Goal: Transaction & Acquisition: Purchase product/service

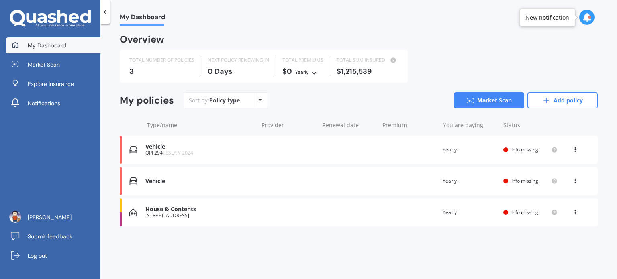
click at [330, 207] on div "House & Contents [STREET_ADDRESS] Renewal date Premium You are paying Yearly St…" at bounding box center [359, 213] width 478 height 28
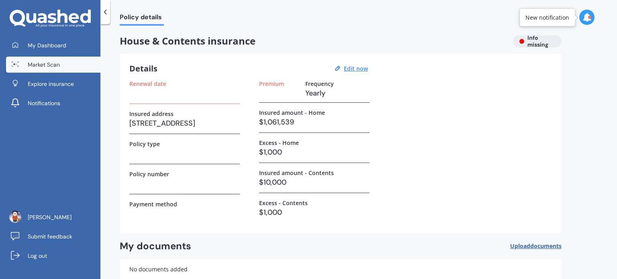
click at [62, 67] on link "Market Scan" at bounding box center [53, 65] width 94 height 16
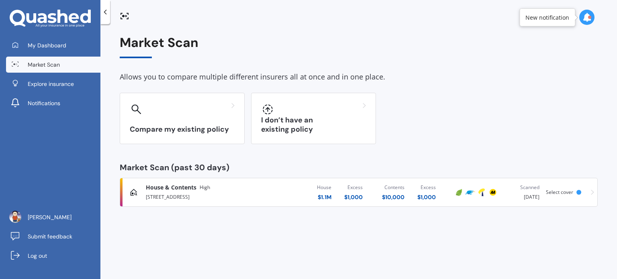
click at [567, 194] on span "Select cover" at bounding box center [559, 192] width 27 height 7
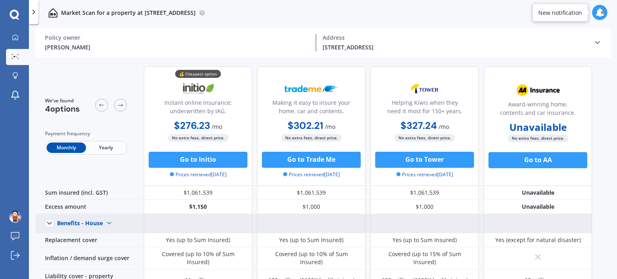
click at [103, 220] on img at bounding box center [109, 223] width 13 height 13
click at [96, 250] on span "Benefits - Contents" at bounding box center [89, 252] width 51 height 8
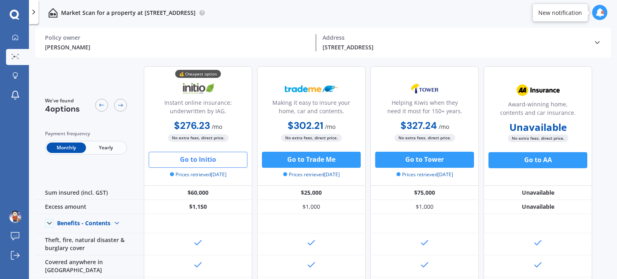
click at [186, 161] on button "Go to Initio" at bounding box center [198, 160] width 99 height 16
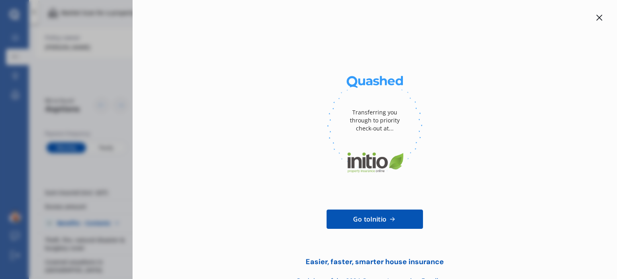
click at [596, 21] on div at bounding box center [600, 18] width 10 height 10
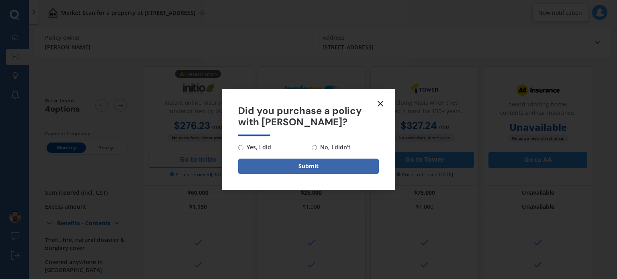
click at [250, 149] on span "Yes, I did" at bounding box center [258, 148] width 28 height 10
click at [244, 149] on input "Yes, I did" at bounding box center [240, 147] width 5 height 5
radio input "true"
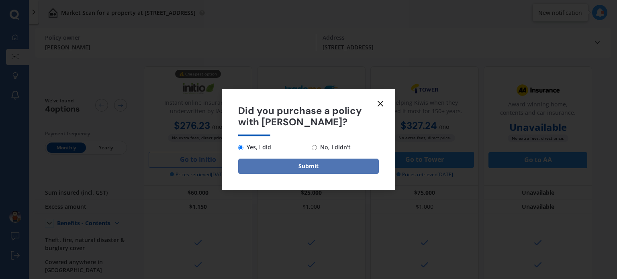
click at [263, 164] on button "Submit" at bounding box center [308, 166] width 141 height 15
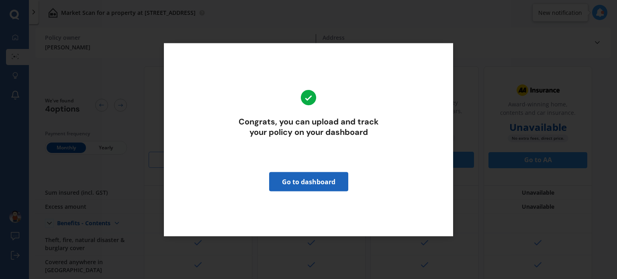
click at [292, 184] on link "Go to dashboard" at bounding box center [308, 181] width 79 height 19
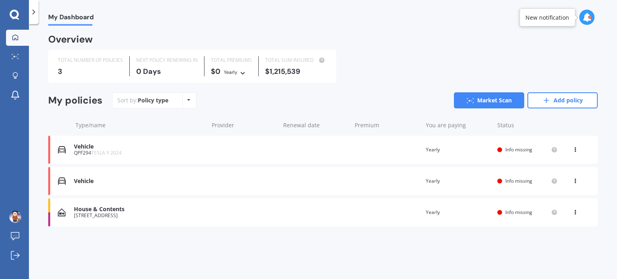
click at [371, 216] on div "House & Contents [STREET_ADDRESS] Renewal date Premium You are paying Yearly St…" at bounding box center [323, 213] width 550 height 28
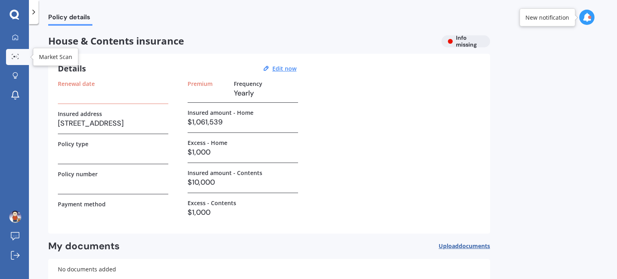
click at [16, 51] on link "Market Scan" at bounding box center [17, 57] width 23 height 16
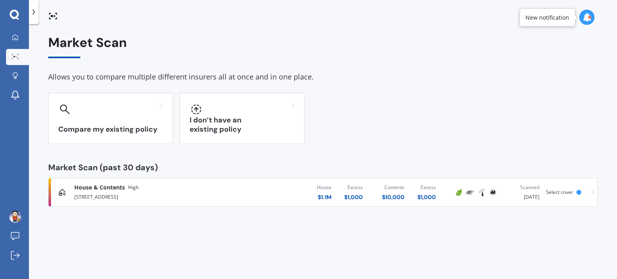
click at [560, 194] on span "Select cover" at bounding box center [559, 192] width 27 height 7
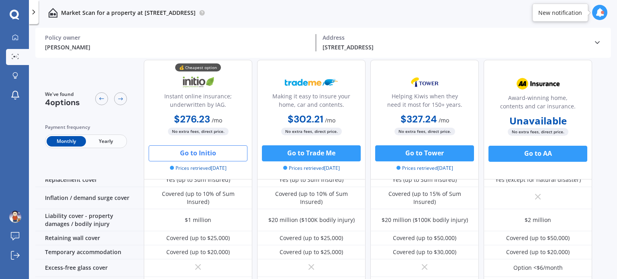
scroll to position [63, 0]
